Goal: Task Accomplishment & Management: Use online tool/utility

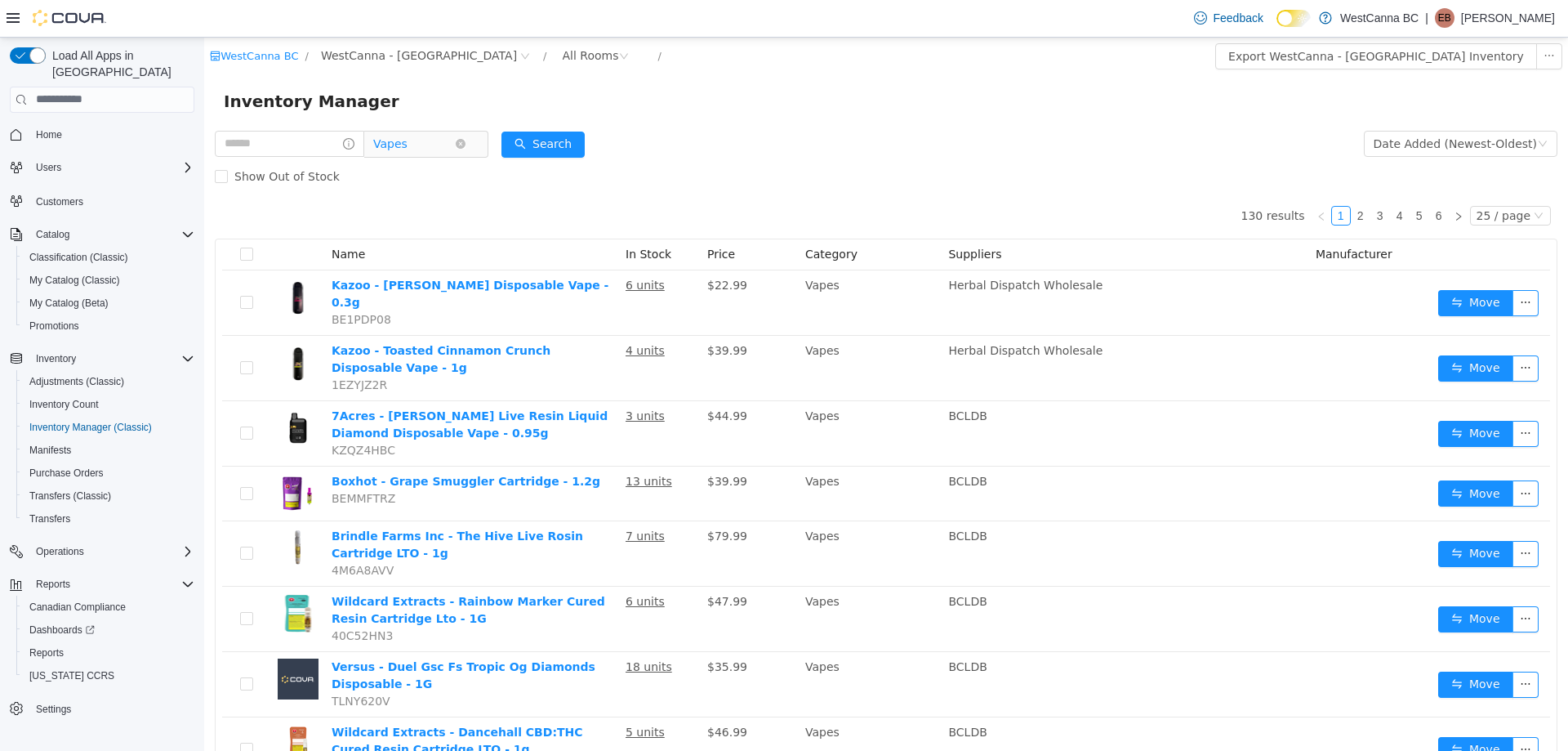
click at [427, 144] on span "Vapes" at bounding box center [414, 142] width 82 height 24
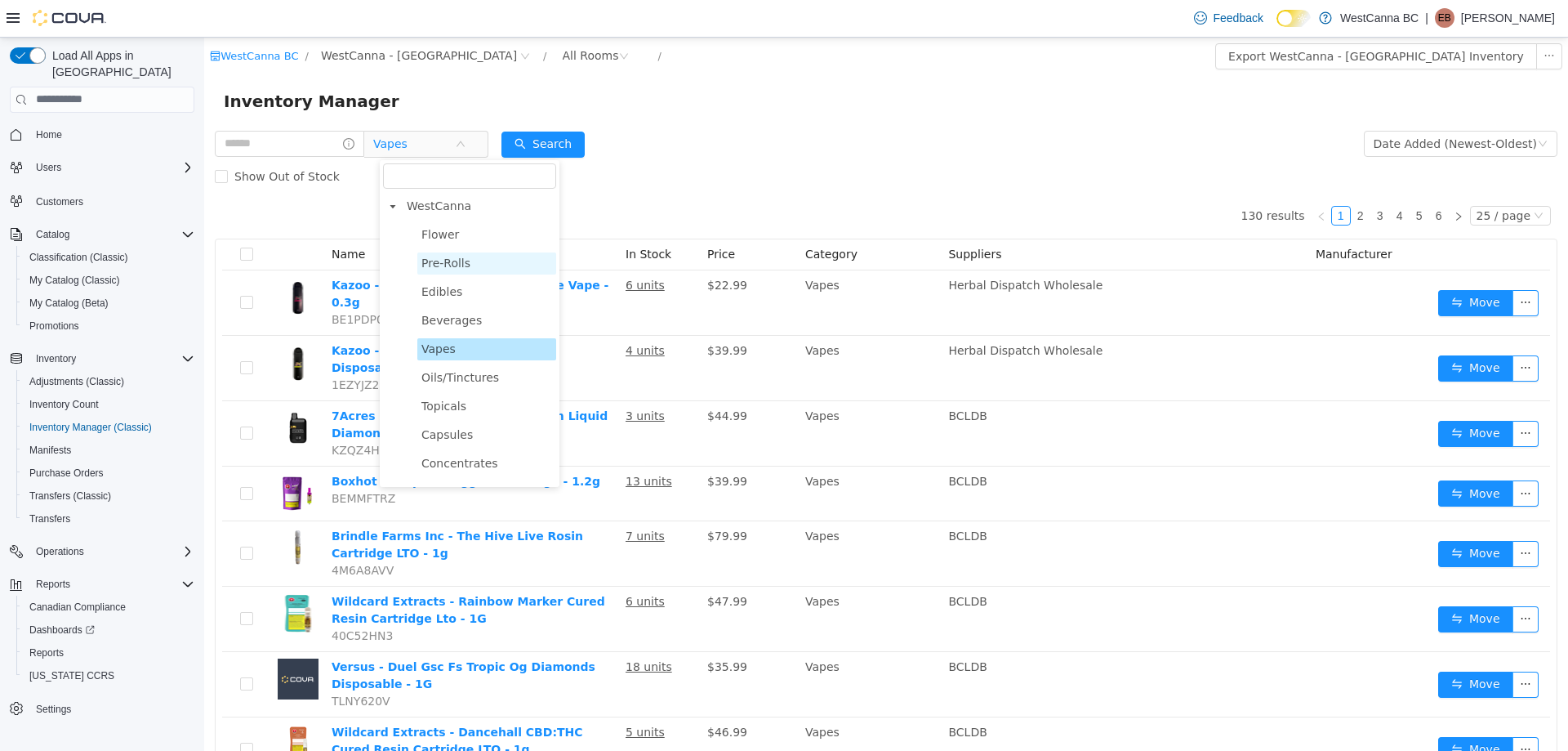
click at [453, 262] on span "Pre-Rolls" at bounding box center [446, 262] width 49 height 13
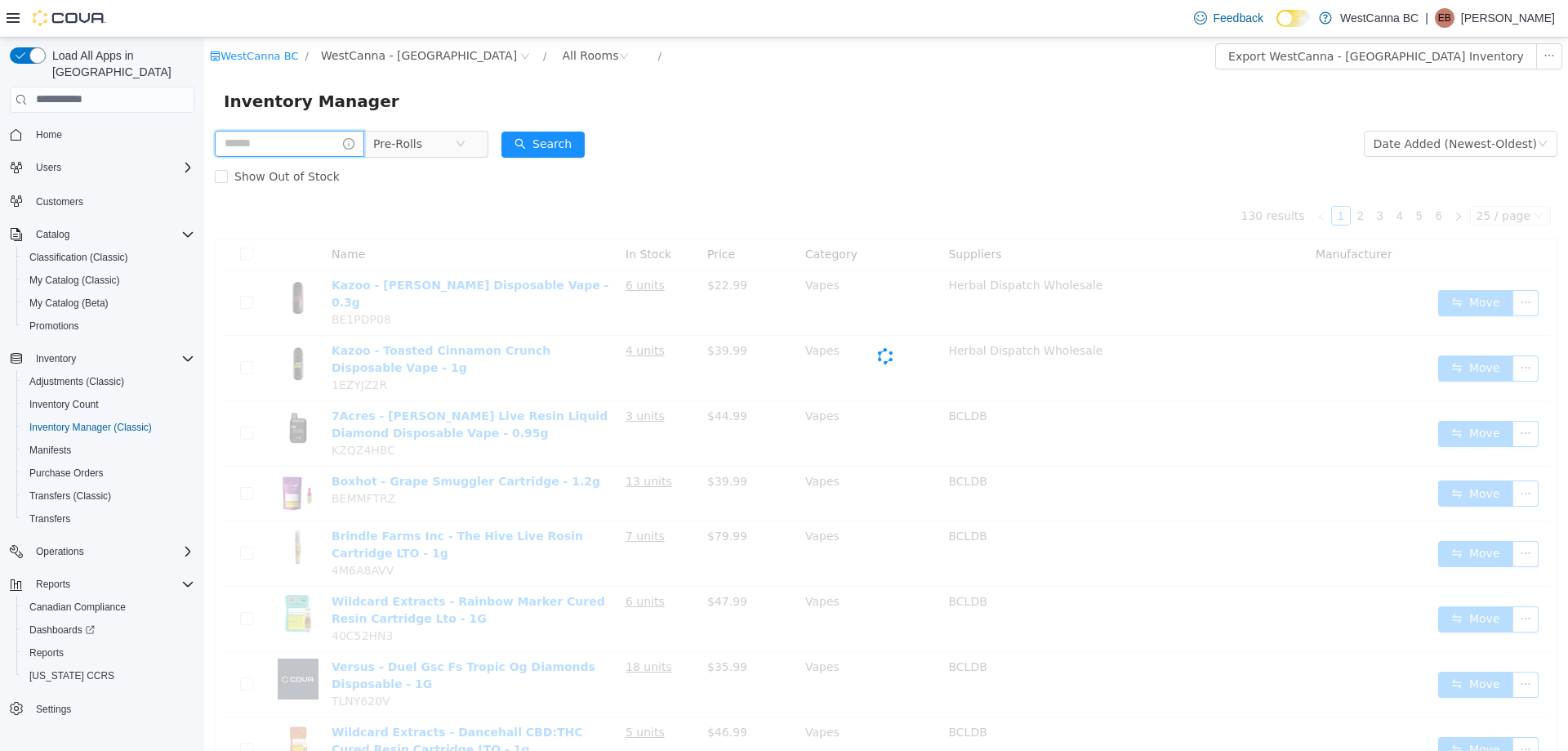
click at [300, 132] on input "text" at bounding box center [289, 142] width 150 height 26
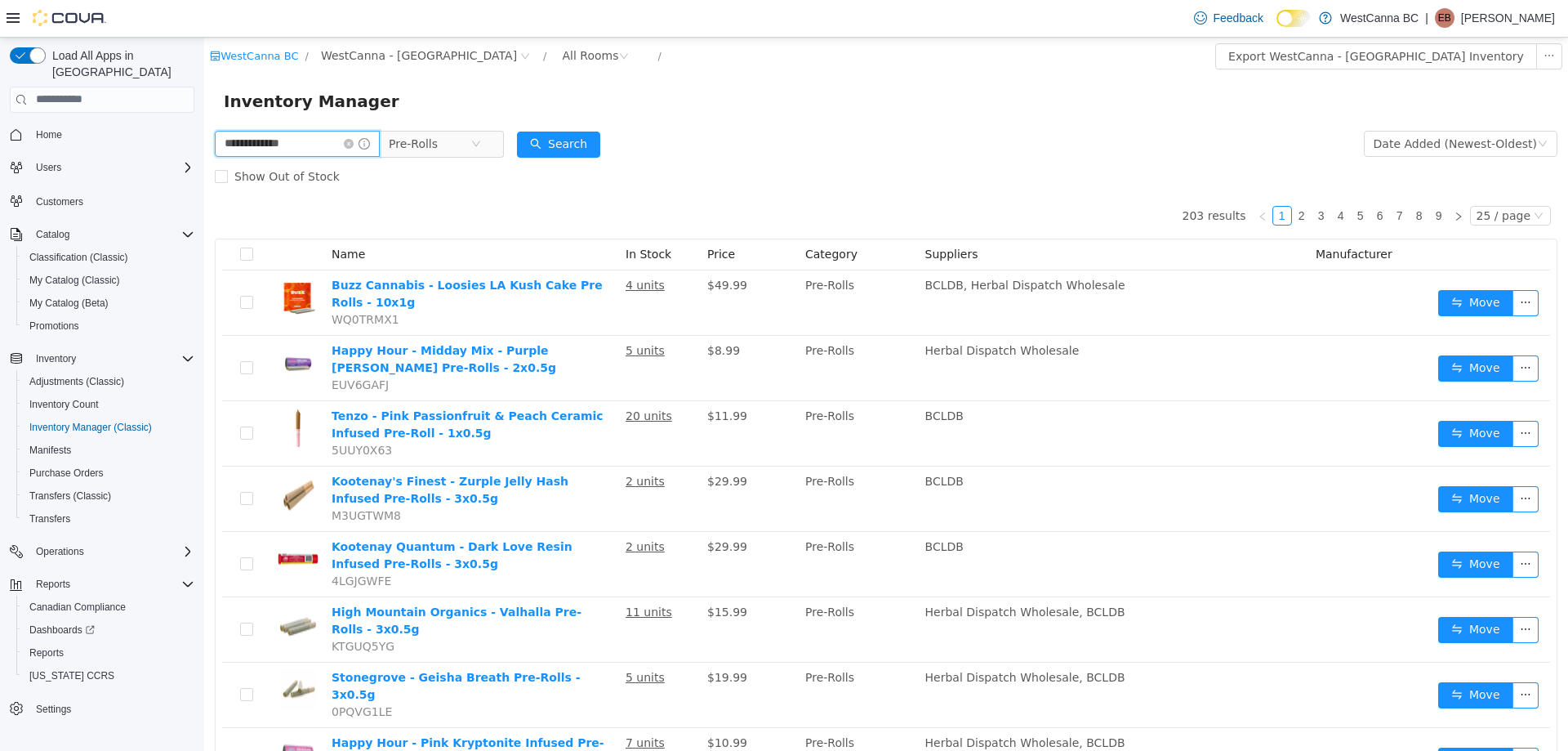
type input "**********"
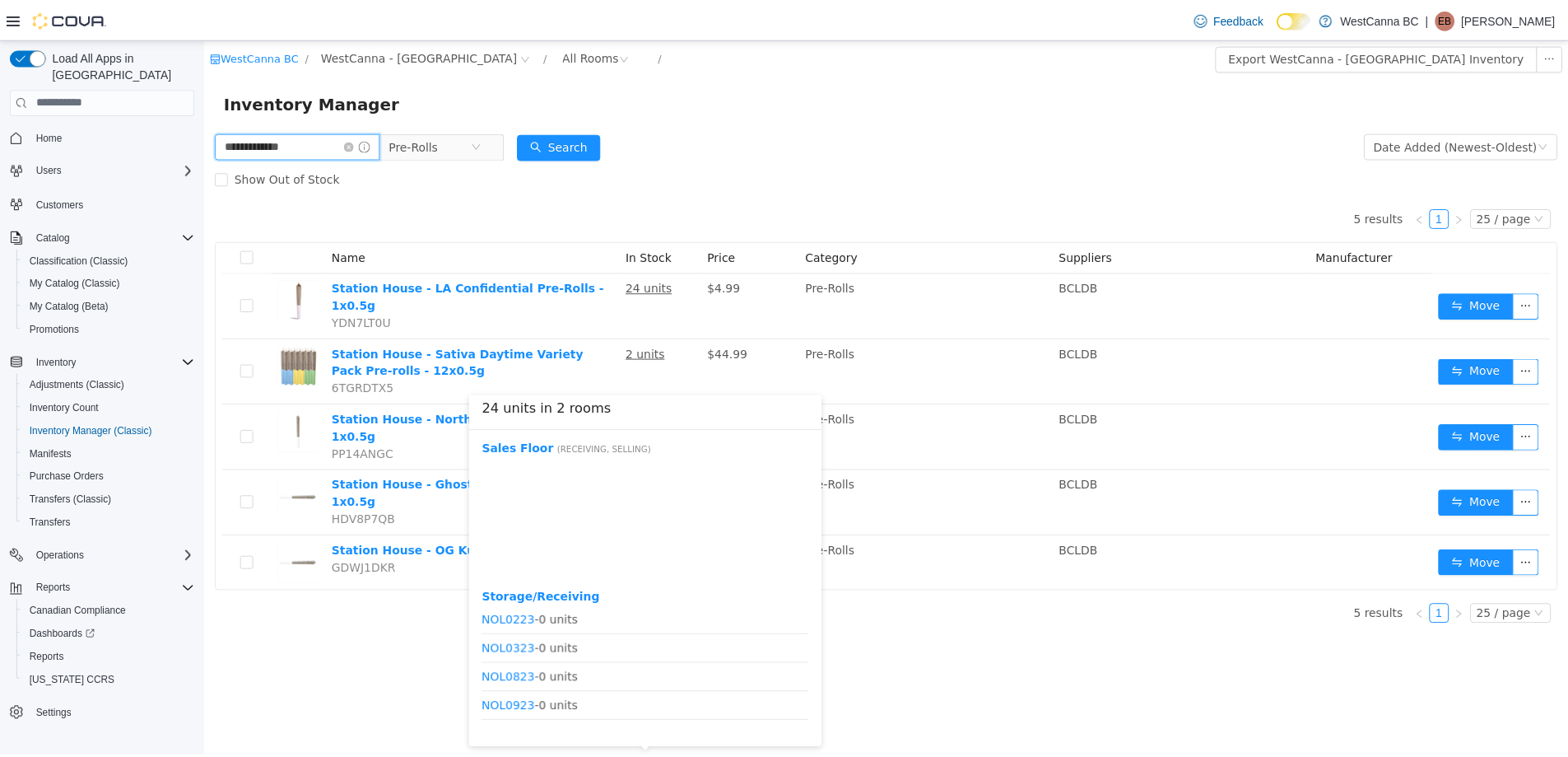
scroll to position [453, 0]
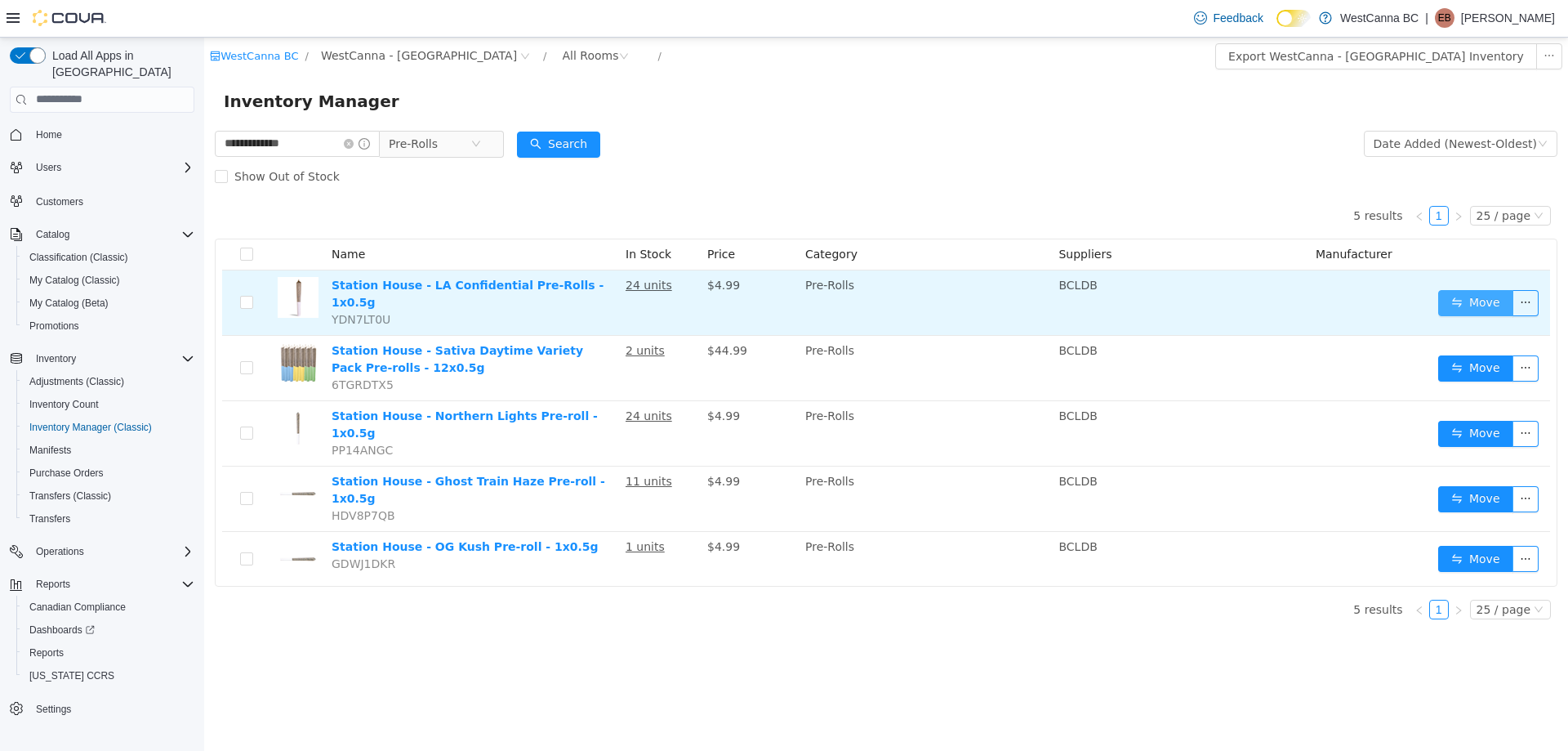
click at [1481, 308] on button "Move" at bounding box center [1475, 302] width 75 height 26
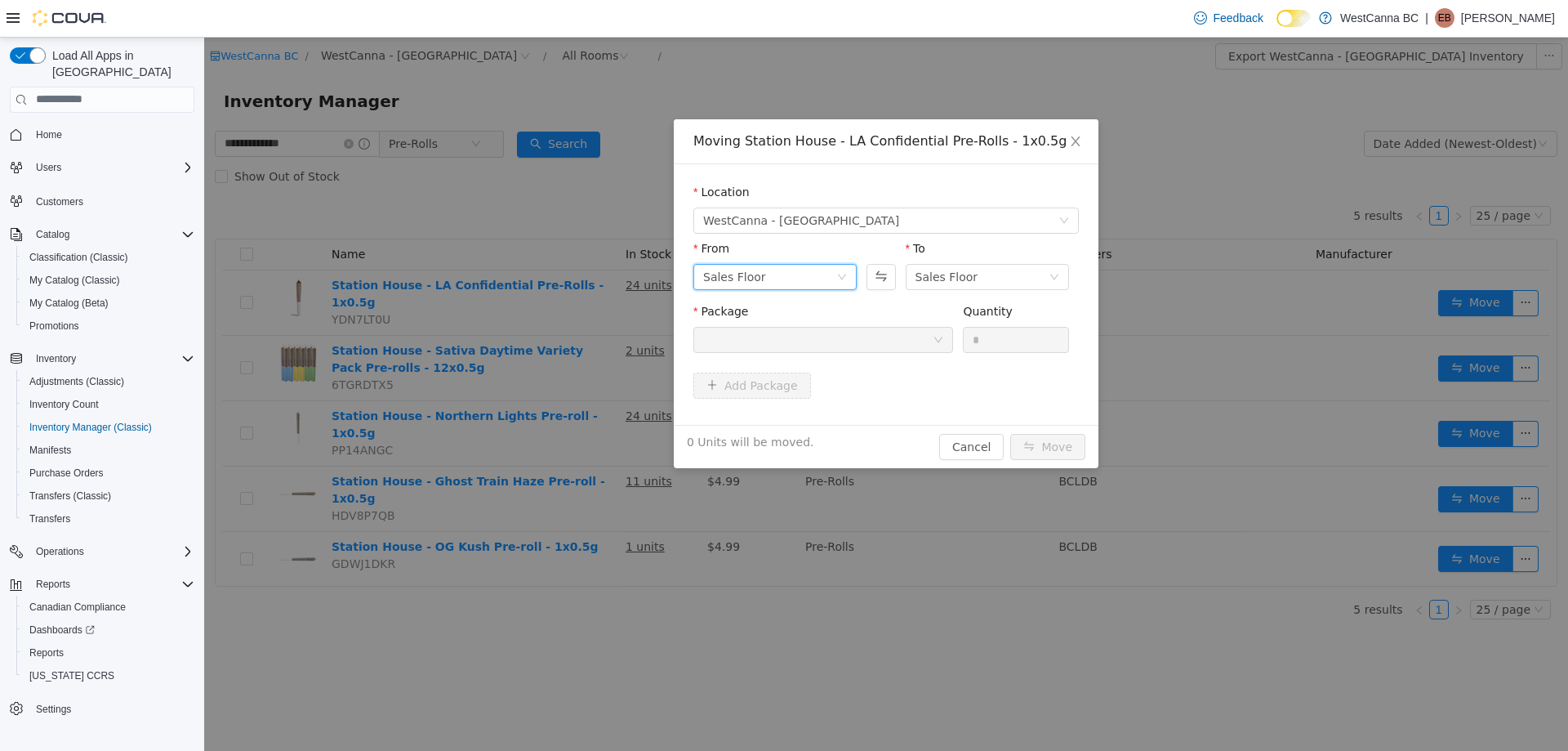
click at [783, 268] on div "Sales Floor" at bounding box center [769, 276] width 133 height 24
click at [780, 348] on li "Storage/Receiving" at bounding box center [775, 361] width 163 height 26
click at [814, 346] on div at bounding box center [817, 338] width 229 height 24
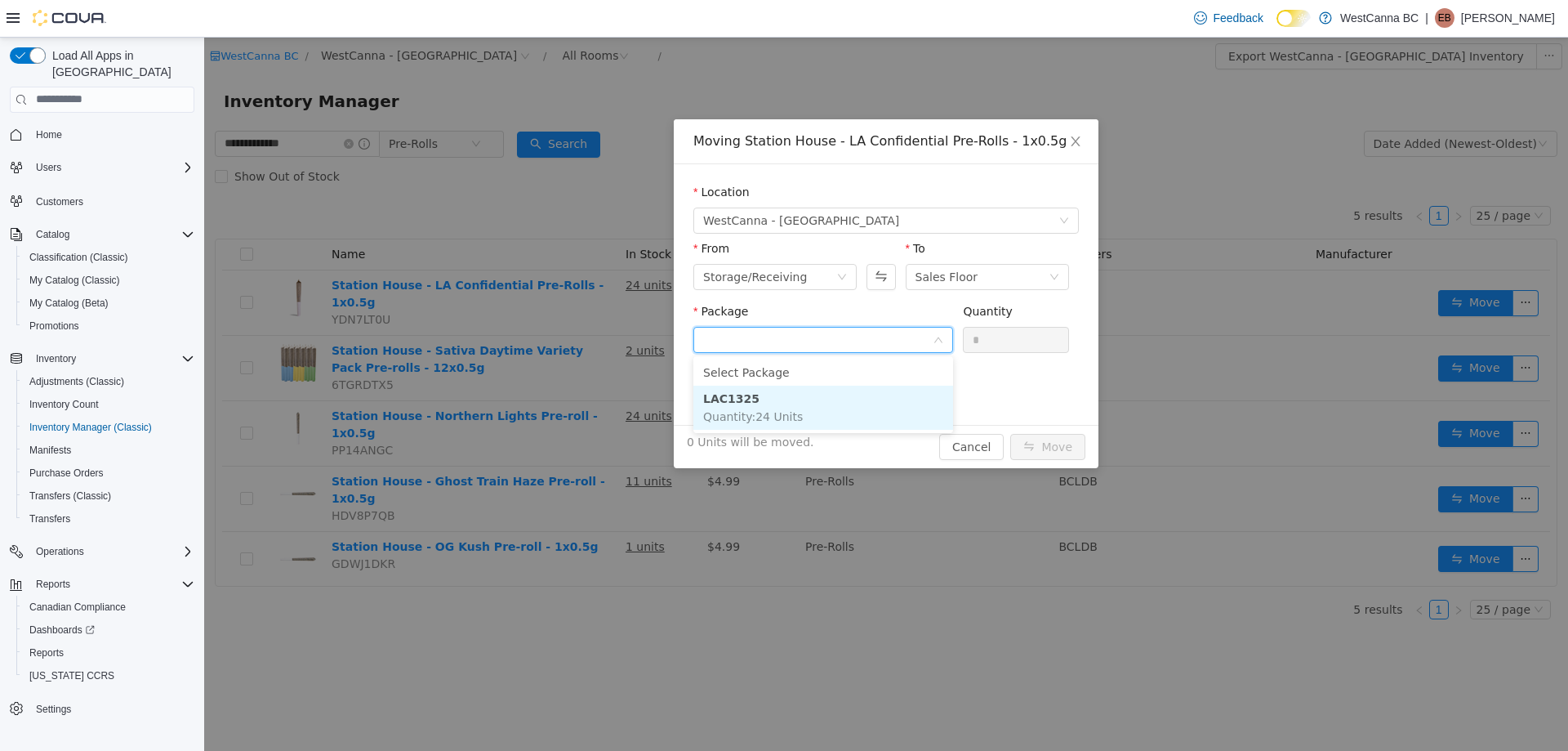
click at [808, 399] on li "LAC1325 Quantity : 24 Units" at bounding box center [823, 406] width 259 height 44
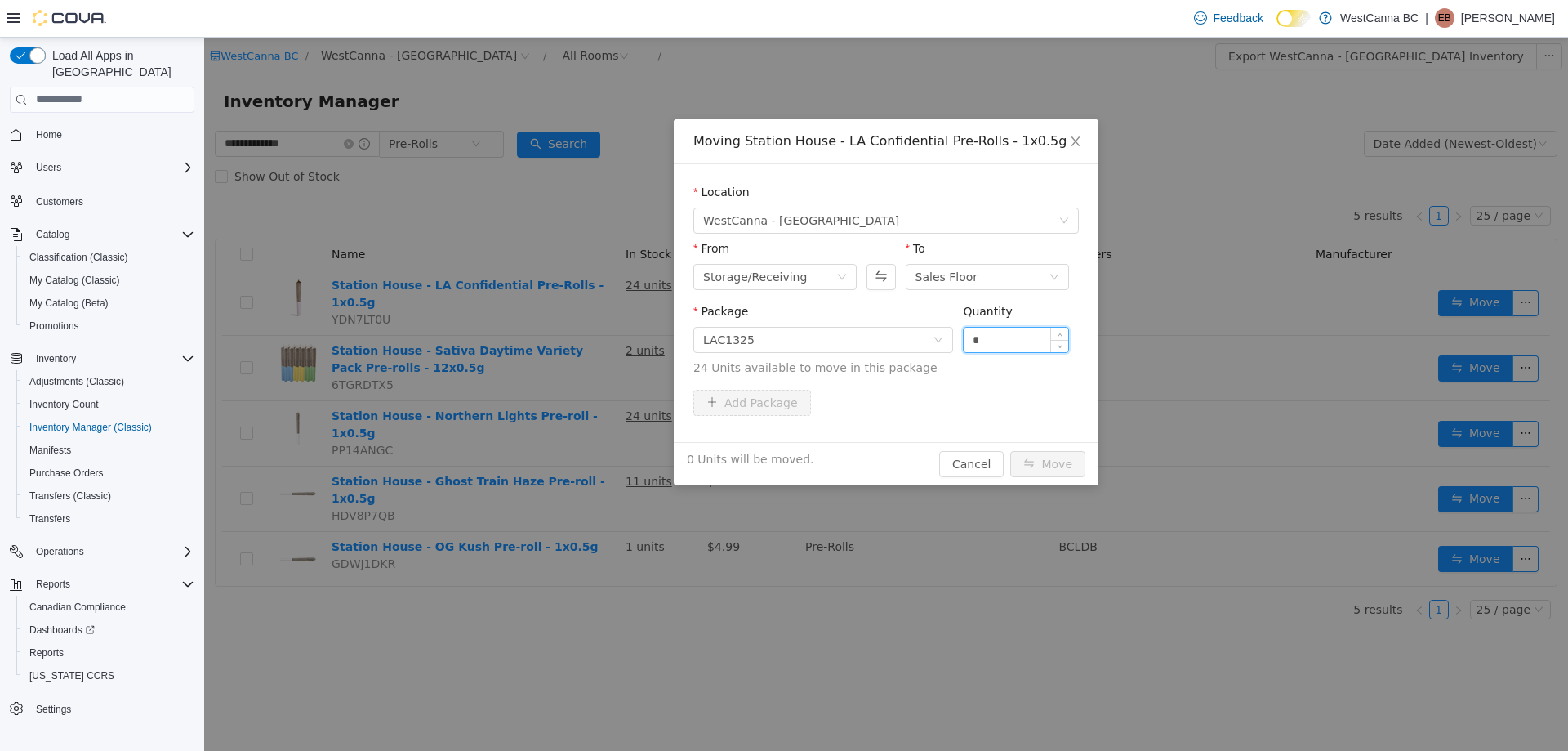
click at [998, 342] on input "*" at bounding box center [1016, 338] width 104 height 24
type input "**"
click at [1047, 463] on button "Move" at bounding box center [1047, 463] width 75 height 26
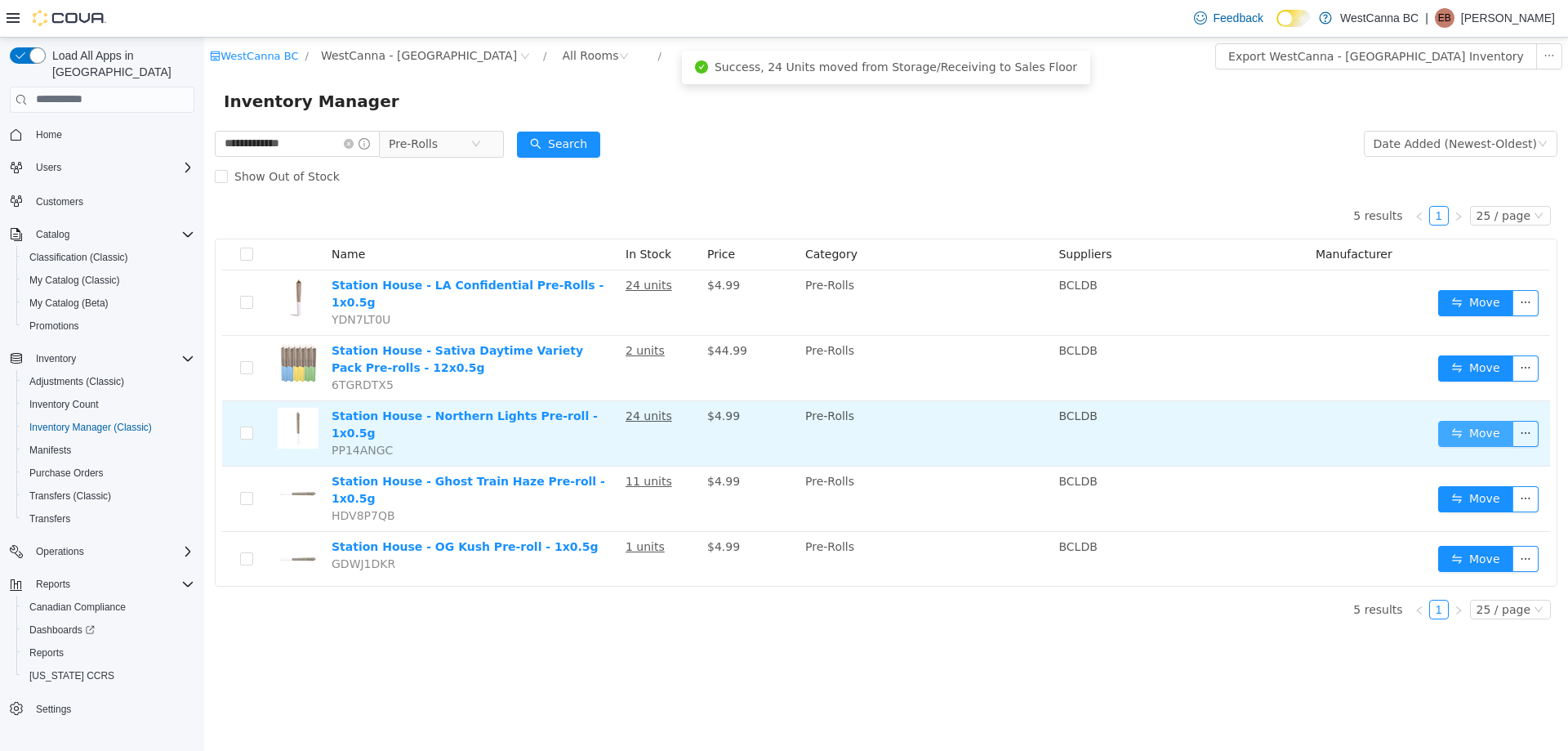
click at [1490, 420] on button "Move" at bounding box center [1475, 433] width 75 height 26
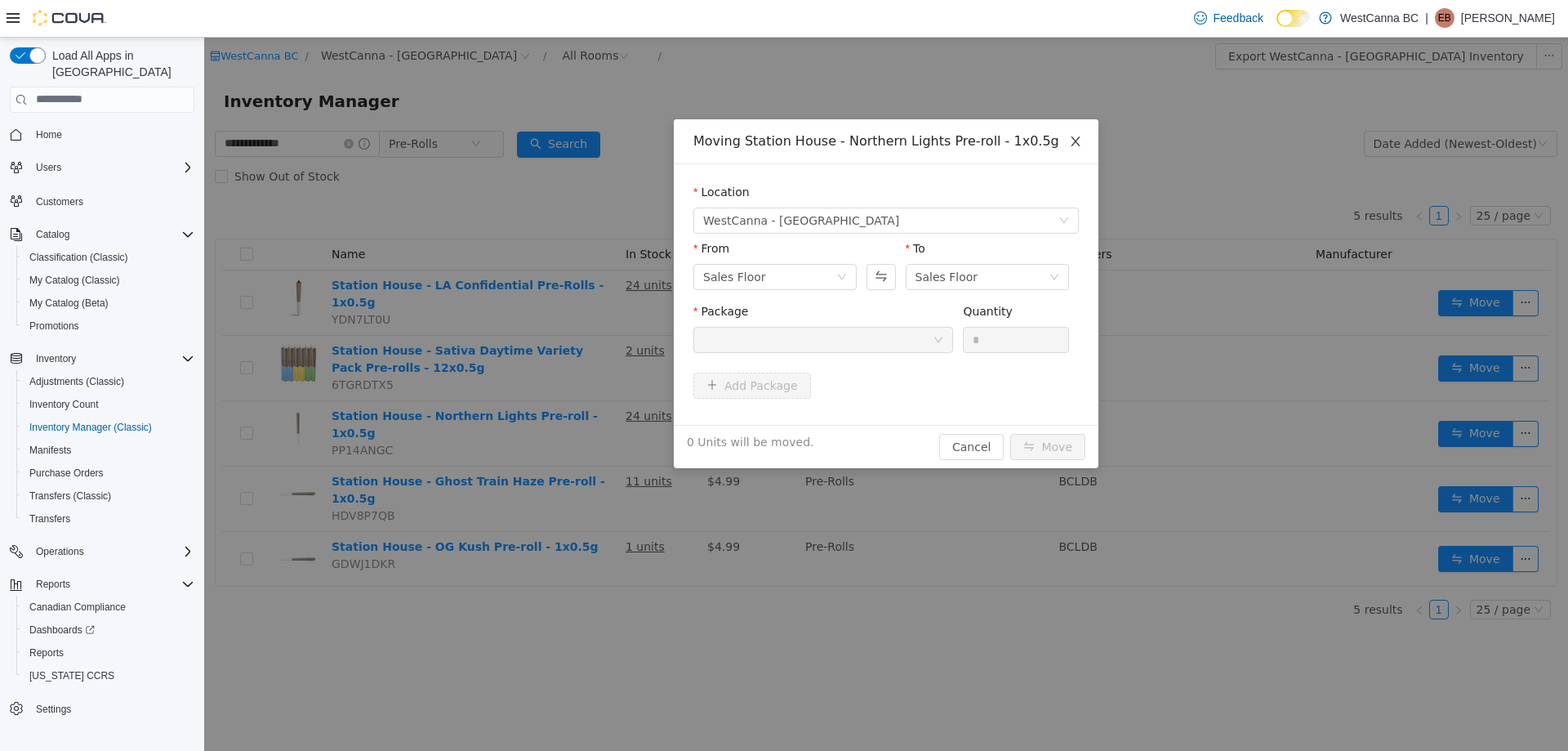
click at [1067, 123] on span "Close" at bounding box center [1076, 141] width 45 height 45
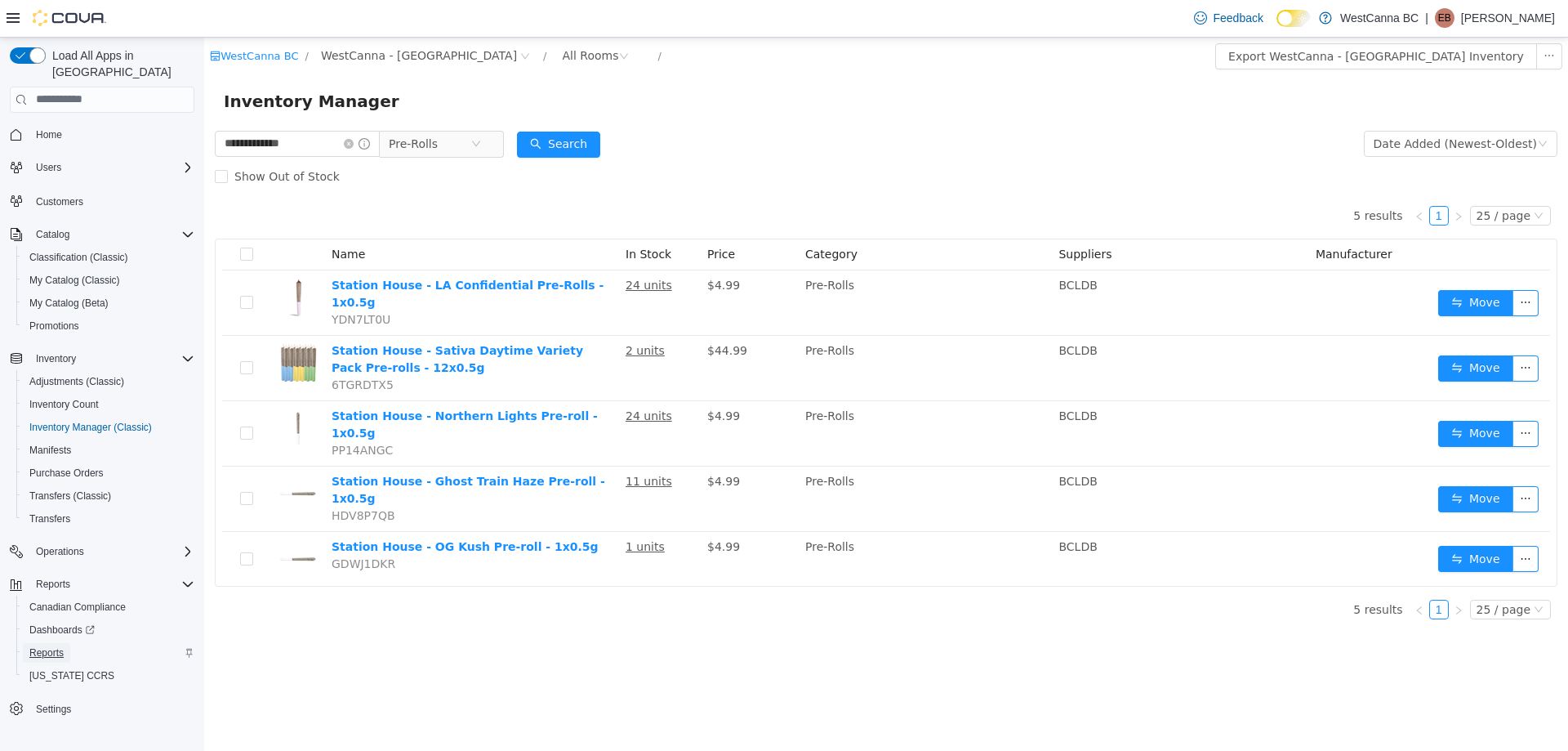
click at [59, 645] on span "Reports" at bounding box center [46, 653] width 34 height 20
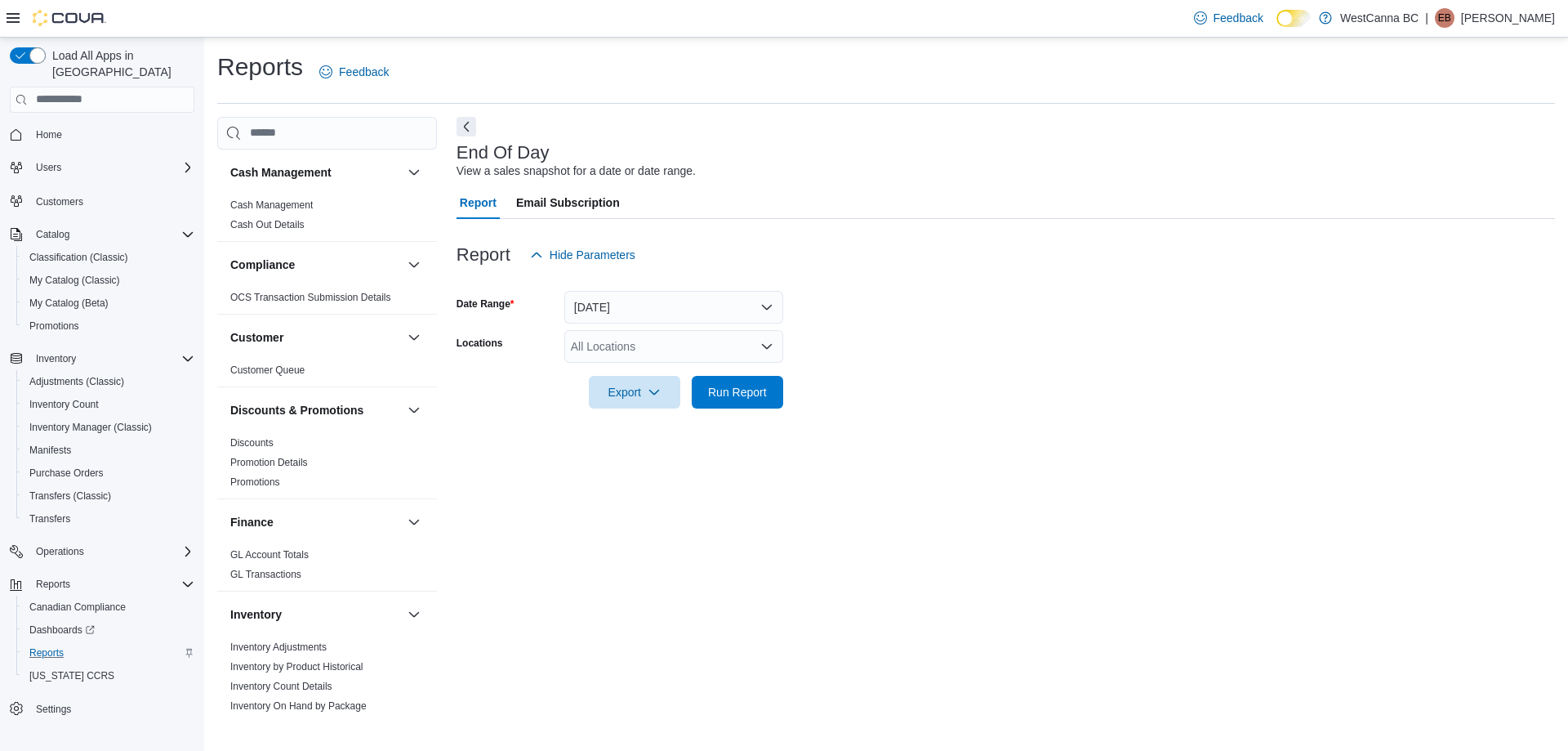
click at [622, 346] on div "All Locations" at bounding box center [673, 346] width 219 height 33
click at [683, 402] on span "WestCanna - [GEOGRAPHIC_DATA]" at bounding box center [694, 398] width 189 height 16
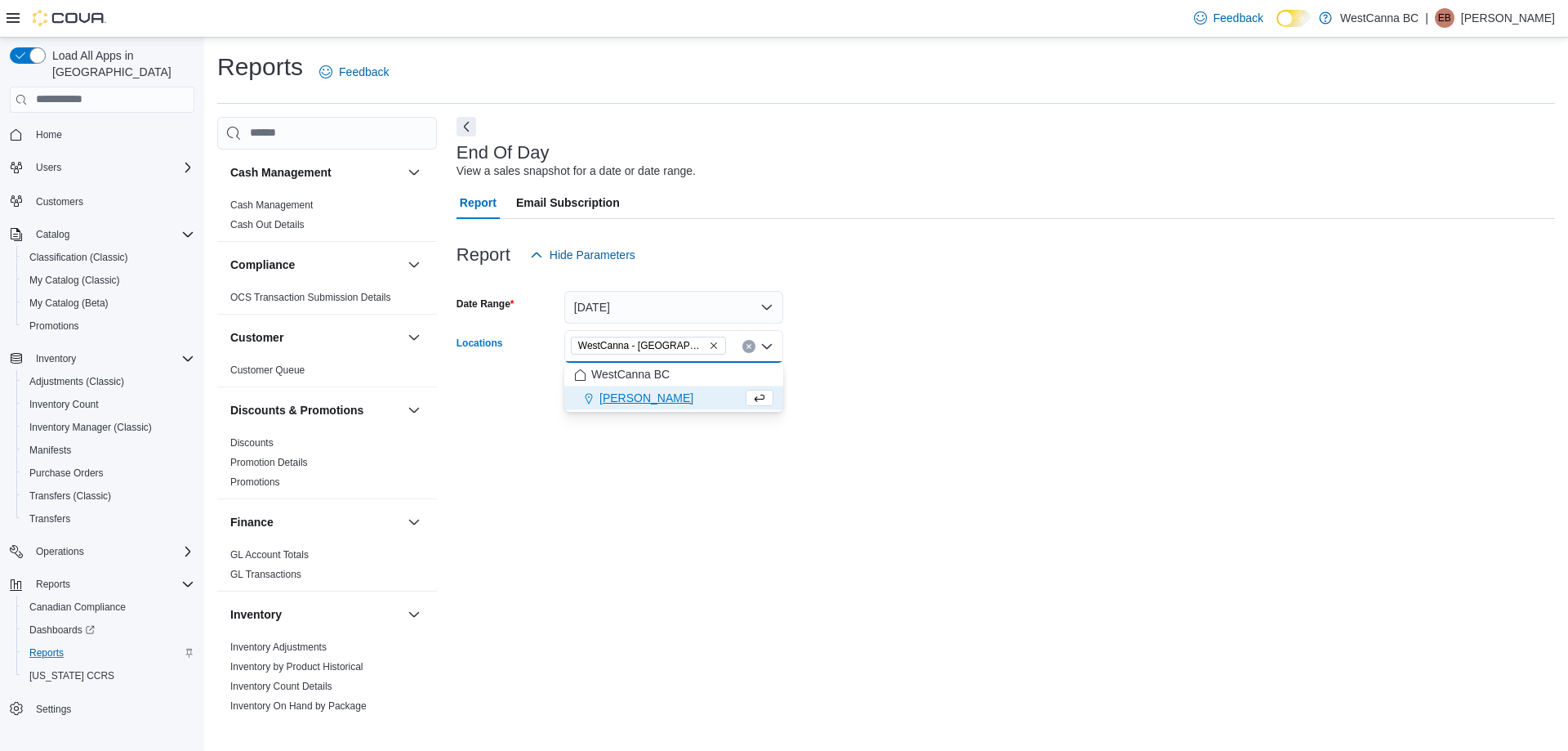
click at [874, 374] on div at bounding box center [1005, 369] width 1098 height 13
click at [760, 385] on span "Run Report" at bounding box center [737, 391] width 59 height 16
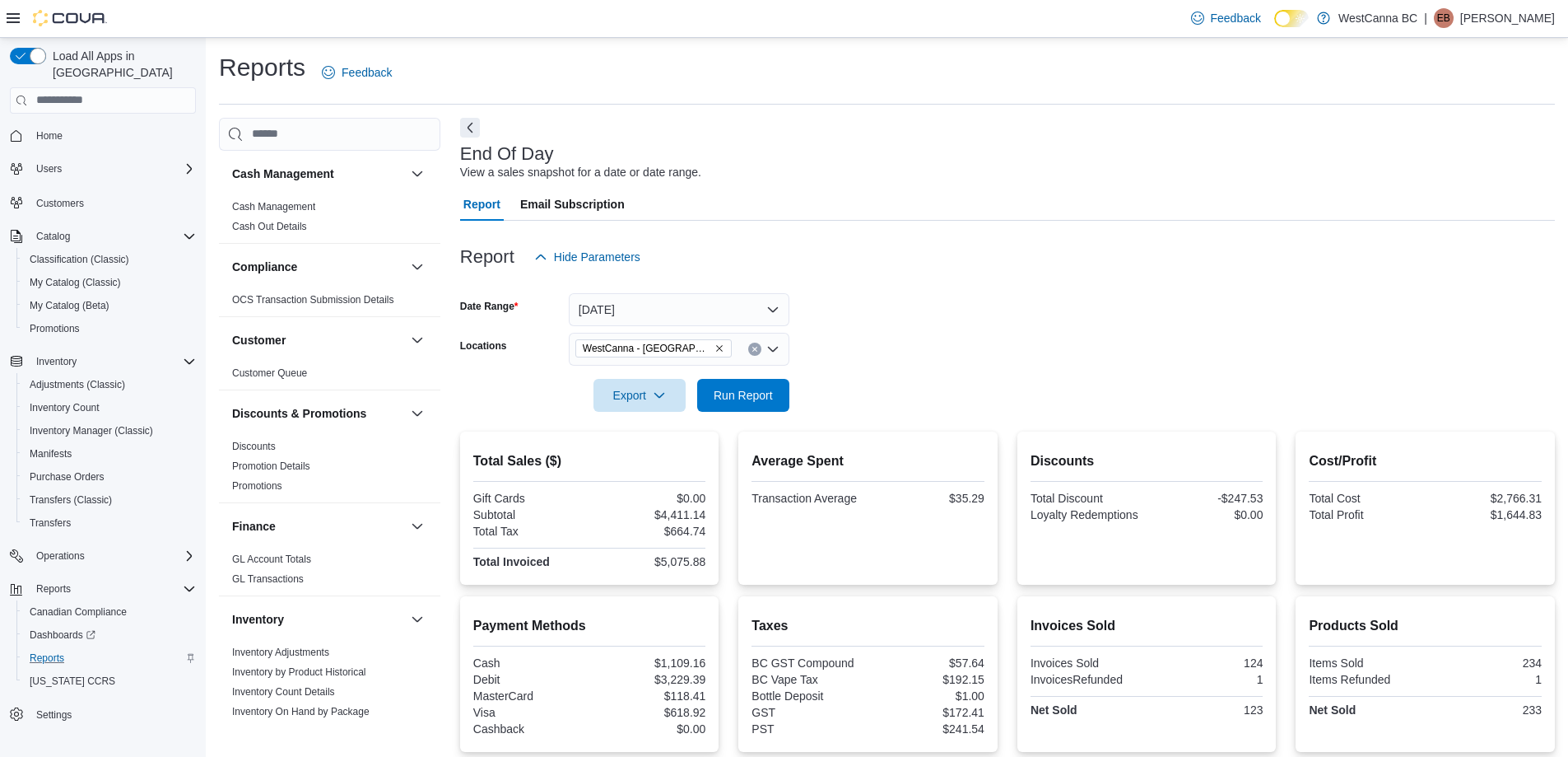
click at [694, 353] on span "WestCanna - [GEOGRAPHIC_DATA]" at bounding box center [653, 348] width 142 height 16
click at [715, 347] on icon "Remove WestCanna - Broadway from selection in this group" at bounding box center [719, 348] width 10 height 10
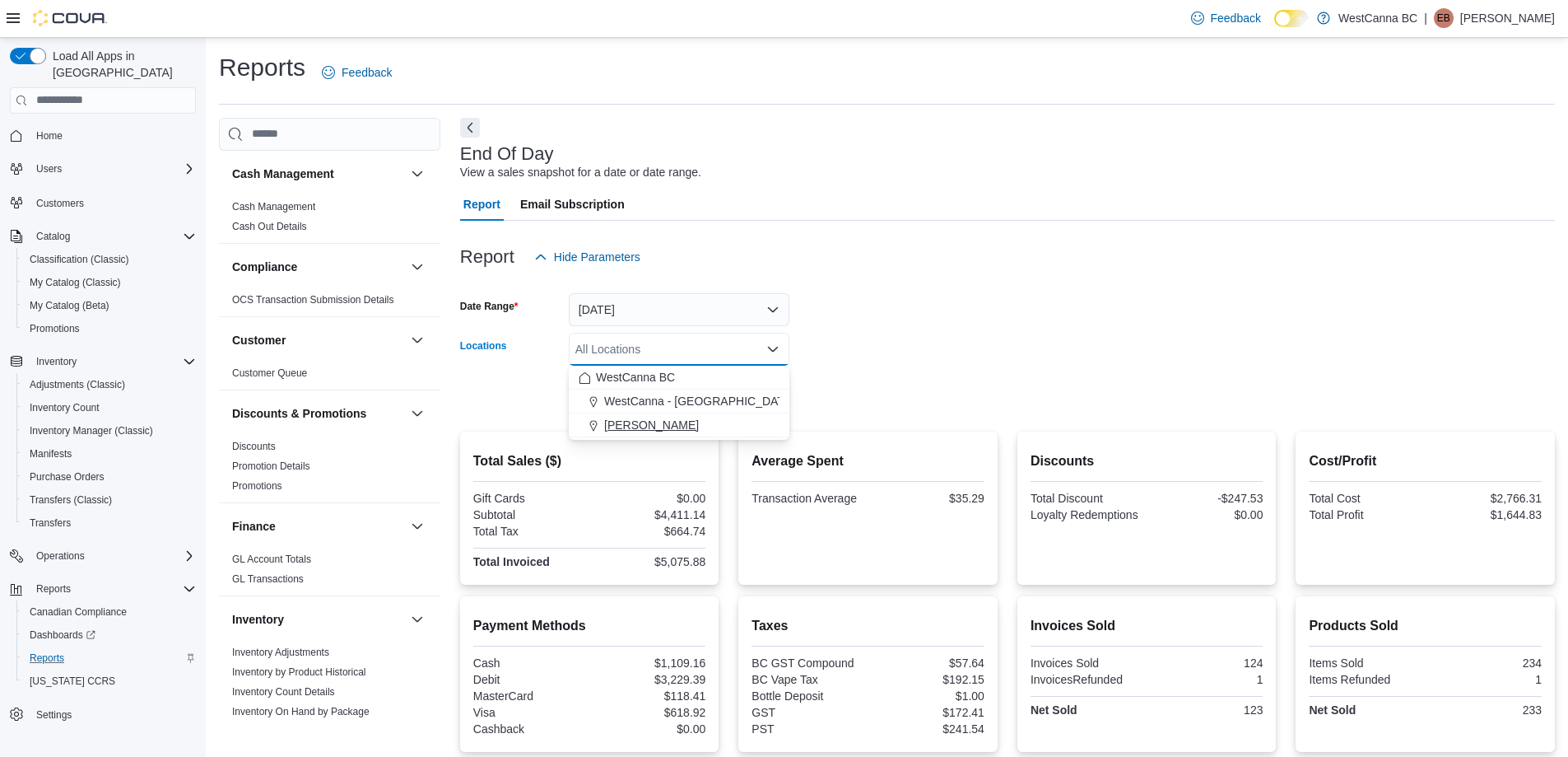
click at [693, 426] on span "[PERSON_NAME]" at bounding box center [652, 425] width 95 height 16
drag, startPoint x: 875, startPoint y: 321, endPoint x: 858, endPoint y: 338, distance: 24.0
click at [873, 327] on form "Date Range [DATE] Locations [GEOGRAPHIC_DATA] - [PERSON_NAME] Combo box. Select…" at bounding box center [1007, 342] width 1095 height 138
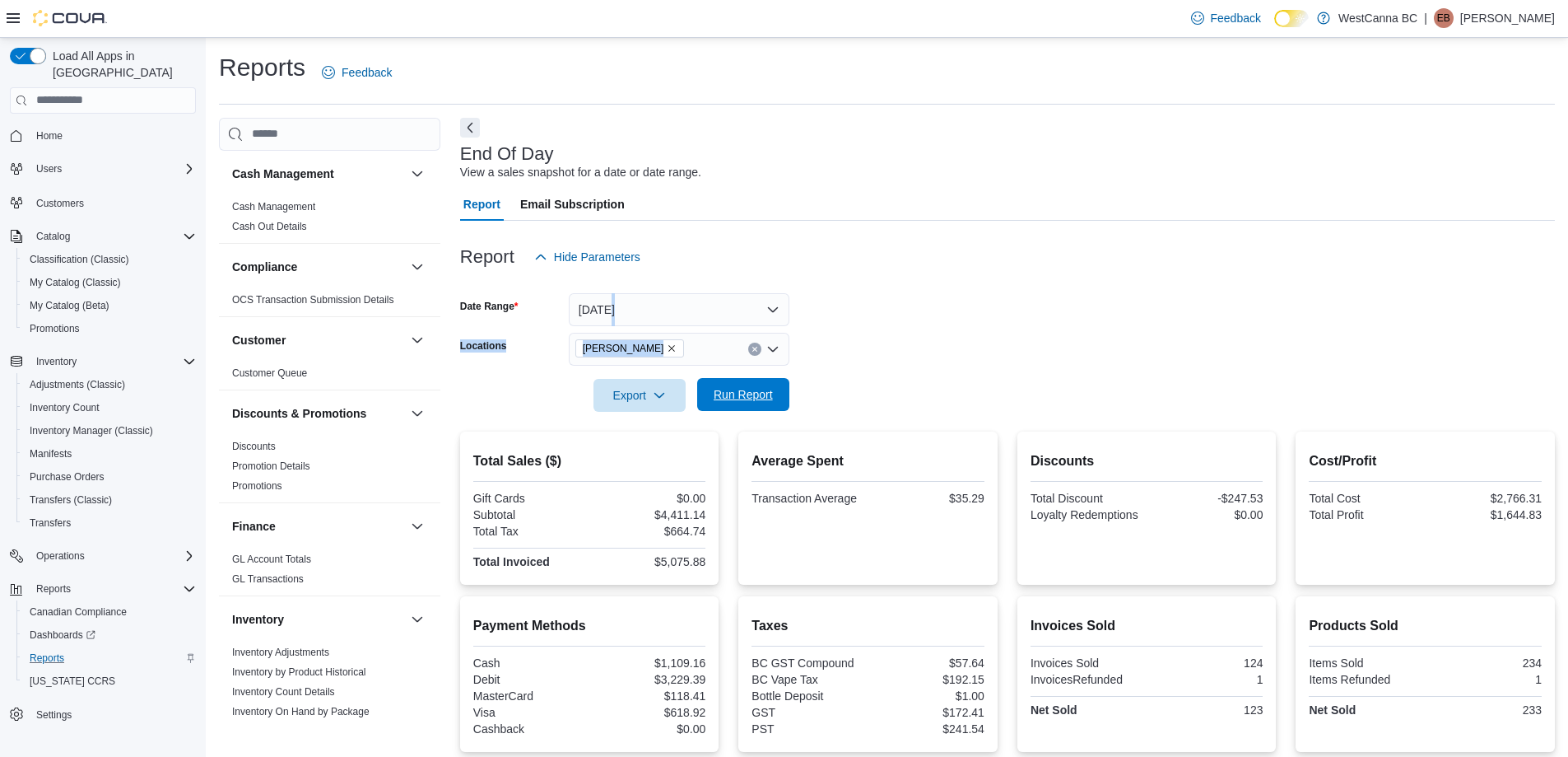
click at [732, 392] on span "Run Report" at bounding box center [743, 394] width 59 height 16
